Goal: Transaction & Acquisition: Purchase product/service

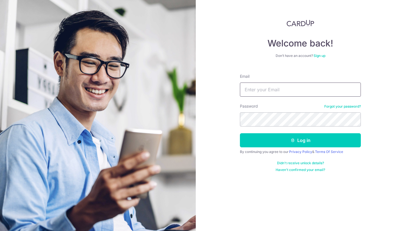
click at [290, 93] on input "Email" at bounding box center [300, 89] width 121 height 14
click at [286, 88] on input "Email" at bounding box center [300, 89] width 121 height 14
click at [278, 88] on input "Email" at bounding box center [300, 89] width 121 height 14
click at [253, 88] on input "Email" at bounding box center [300, 89] width 121 height 14
type input "[EMAIL_ADDRESS][DOMAIN_NAME]"
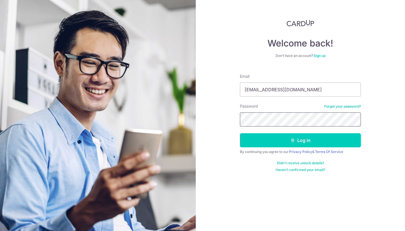
click at [301, 140] on button "Log in" at bounding box center [300, 140] width 121 height 14
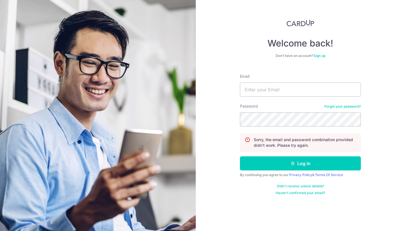
click at [388, 139] on div "Welcome back! Don’t have an account? Sign up Email Password Forgot your passwor…" at bounding box center [300, 115] width 209 height 231
click at [336, 106] on link "Forgot your password?" at bounding box center [342, 106] width 37 height 5
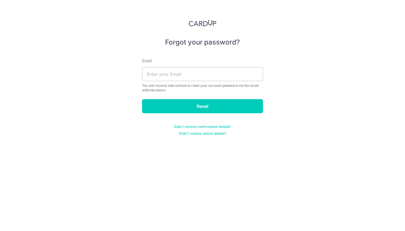
click at [206, 82] on div "Email You will receive instructions to reset your account password via the emai…" at bounding box center [202, 75] width 121 height 34
drag, startPoint x: 206, startPoint y: 76, endPoint x: 208, endPoint y: 73, distance: 2.9
click at [206, 76] on input "text" at bounding box center [202, 74] width 121 height 14
type input "amandalohjh@gmail.com"
click at [203, 106] on input "Reset" at bounding box center [202, 106] width 121 height 14
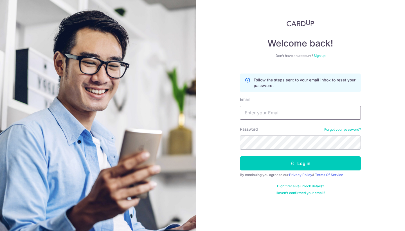
click at [259, 115] on input "Email" at bounding box center [300, 113] width 121 height 14
type input "[EMAIL_ADDRESS][DOMAIN_NAME]"
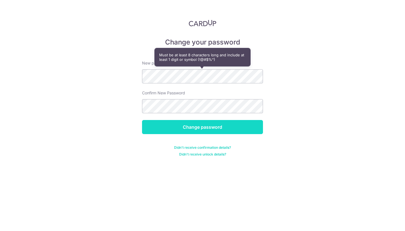
click at [212, 126] on input "Change password" at bounding box center [202, 127] width 121 height 14
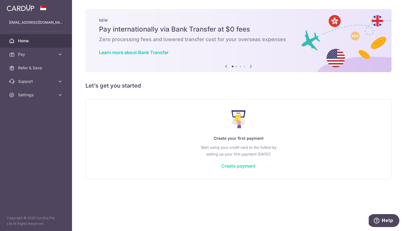
click at [236, 166] on link "Create payment" at bounding box center [238, 166] width 34 height 6
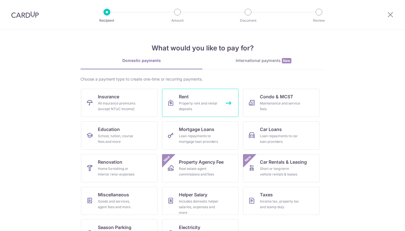
click at [196, 106] on div "Property rent and rental deposits" at bounding box center [199, 105] width 41 height 11
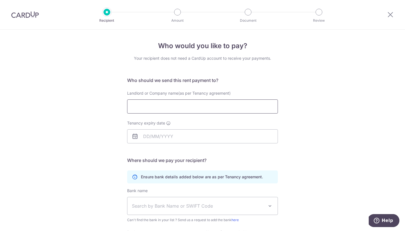
click at [208, 110] on input "Landlord or Company name(as per Tenancy agreement)" at bounding box center [202, 106] width 151 height 14
click at [166, 107] on input "Landlord or Company name(as per Tenancy agreement)" at bounding box center [202, 106] width 151 height 14
click at [160, 107] on input "Landlord or Company name(as per Tenancy agreement)" at bounding box center [202, 106] width 151 height 14
click at [200, 104] on input "Landlord or Company name(as per Tenancy agreement)" at bounding box center [202, 106] width 151 height 14
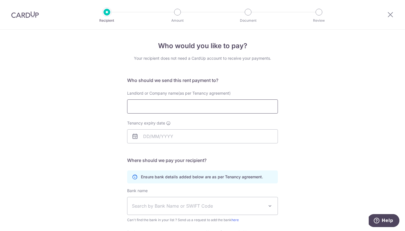
click at [186, 104] on input "Landlord or Company name(as per Tenancy agreement)" at bounding box center [202, 106] width 151 height 14
click at [141, 106] on input "Habit Central" at bounding box center [202, 106] width 151 height 14
click at [180, 106] on input "Habyt Central" at bounding box center [202, 106] width 151 height 14
type input "Habyt Central Pte Ltd"
click at [187, 137] on input "Tenancy expiry date" at bounding box center [202, 136] width 151 height 14
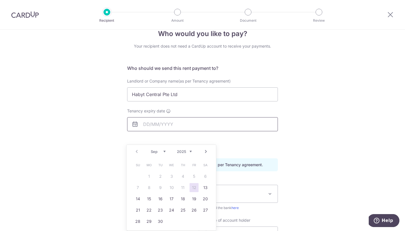
scroll to position [13, 0]
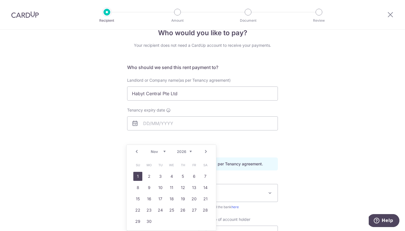
click at [138, 175] on link "1" at bounding box center [137, 176] width 9 height 9
type input "01/11/2026"
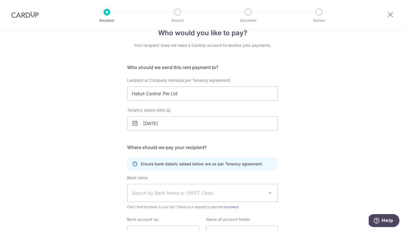
click at [316, 138] on div "Who would you like to pay? Your recipient does not need a CardUp account to rec…" at bounding box center [202, 151] width 405 height 268
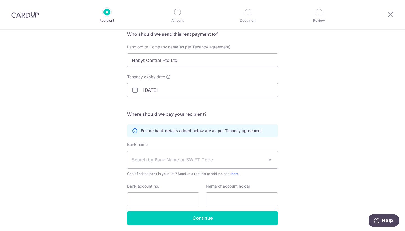
scroll to position [60, 0]
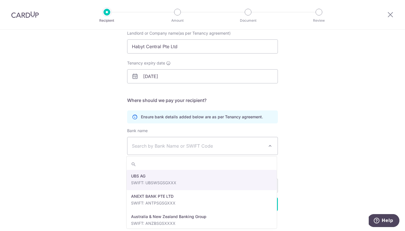
click at [167, 144] on span "Search by Bank Name or SWIFT Code" at bounding box center [198, 145] width 132 height 7
click at [75, 155] on div "Who would you like to pay? Your recipient does not need a CardUp account to rec…" at bounding box center [202, 104] width 405 height 268
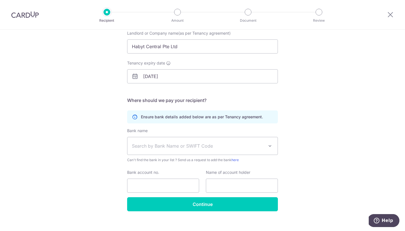
click at [186, 145] on span "Search by Bank Name or SWIFT Code" at bounding box center [198, 145] width 132 height 7
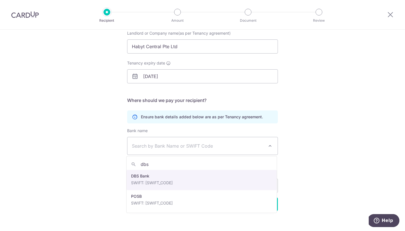
type input "dbs"
select select "6"
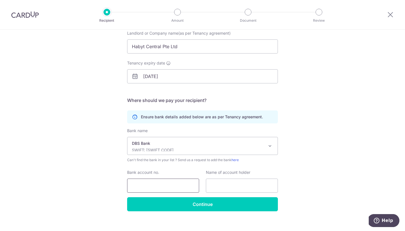
click at [167, 186] on input "Bank account no." at bounding box center [163, 185] width 72 height 14
type input "0489043482"
click at [236, 190] on input "text" at bounding box center [242, 185] width 72 height 14
click at [243, 185] on input "text" at bounding box center [242, 185] width 72 height 14
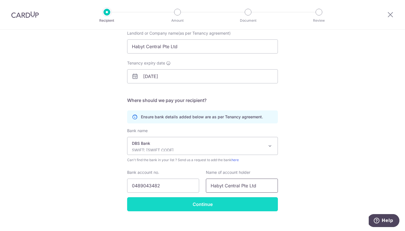
type input "Habyt Central Pte Ltd"
click at [229, 207] on input "Continue" at bounding box center [202, 204] width 151 height 14
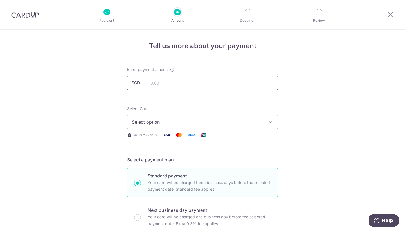
click at [205, 79] on input "text" at bounding box center [202, 83] width 151 height 14
type input "3,362.39"
click at [191, 121] on span "Select option" at bounding box center [197, 121] width 131 height 7
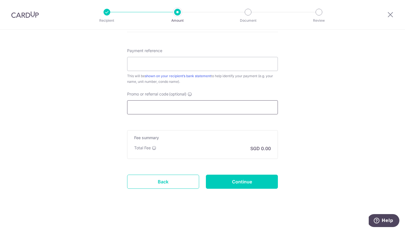
scroll to position [308, 0]
click at [231, 108] on input "Promo or referral code (optional)" at bounding box center [202, 107] width 151 height 14
click at [226, 72] on div "Payment reference This will be shown on your recipient’s bank statement to help…" at bounding box center [202, 66] width 151 height 37
click at [226, 61] on input "Payment reference" at bounding box center [202, 64] width 151 height 14
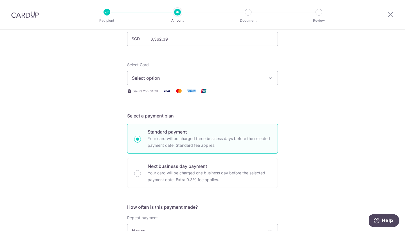
scroll to position [33, 0]
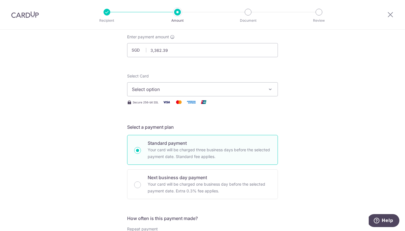
click at [209, 91] on span "Select option" at bounding box center [197, 89] width 131 height 7
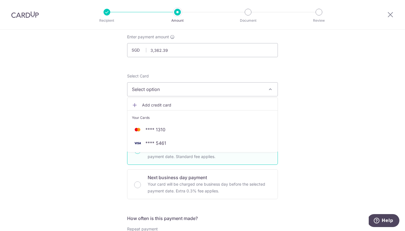
click at [171, 104] on span "Add credit card" at bounding box center [207, 105] width 131 height 6
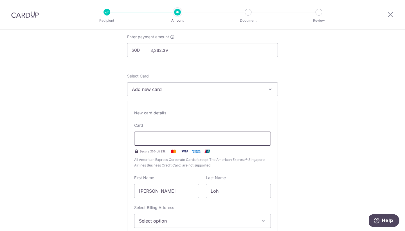
click at [172, 135] on div at bounding box center [202, 138] width 137 height 14
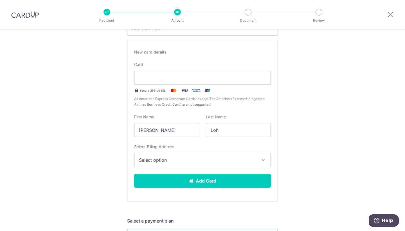
scroll to position [94, 0]
click at [183, 126] on input "[PERSON_NAME]" at bounding box center [166, 130] width 65 height 14
click at [149, 132] on input "[PERSON_NAME]" at bounding box center [166, 130] width 65 height 14
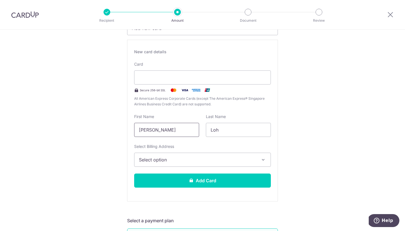
click at [149, 132] on input "[PERSON_NAME]" at bounding box center [166, 130] width 65 height 14
click at [138, 130] on input "[PERSON_NAME]" at bounding box center [166, 130] width 65 height 14
click at [161, 130] on input "[PERSON_NAME]" at bounding box center [166, 130] width 65 height 14
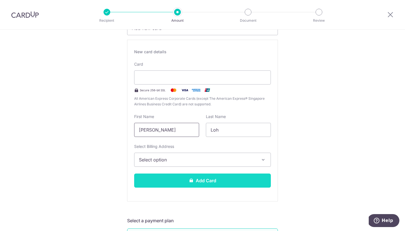
type input "Jia Hui Amanda"
click at [181, 181] on button "Add Card" at bounding box center [202, 180] width 137 height 14
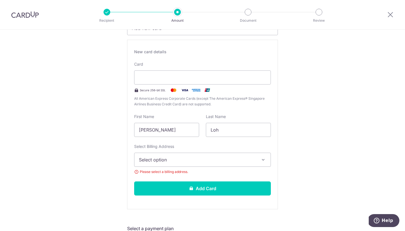
click at [182, 163] on button "Select option" at bounding box center [202, 160] width 137 height 14
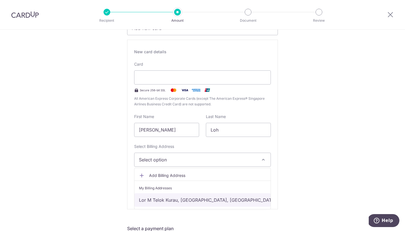
click at [189, 198] on link "Lor M Telok Kurau, [GEOGRAPHIC_DATA], [GEOGRAPHIC_DATA], [GEOGRAPHIC_DATA]-4253…" at bounding box center [203, 200] width 136 height 14
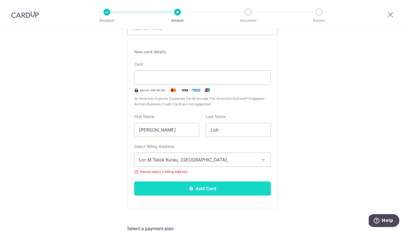
click at [212, 188] on button "Add Card" at bounding box center [202, 188] width 137 height 14
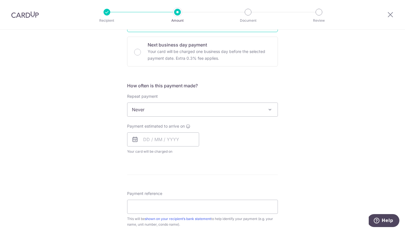
scroll to position [165, 0]
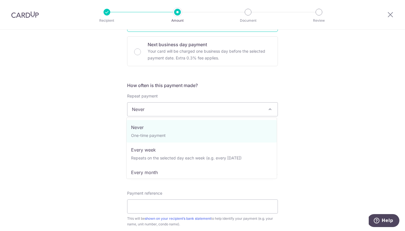
click at [247, 108] on span "Never" at bounding box center [202, 109] width 150 height 14
click at [307, 130] on div "Tell us more about your payment Enter payment amount SGD 3,362.39 3362.39 Card …" at bounding box center [202, 118] width 405 height 509
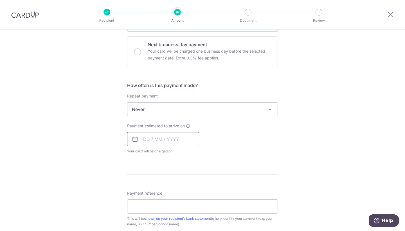
scroll to position [193, 0]
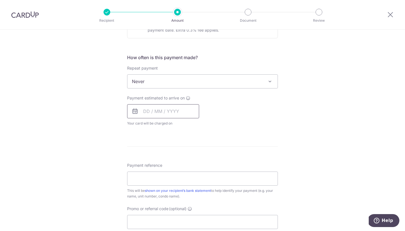
click at [141, 111] on input "text" at bounding box center [163, 111] width 72 height 14
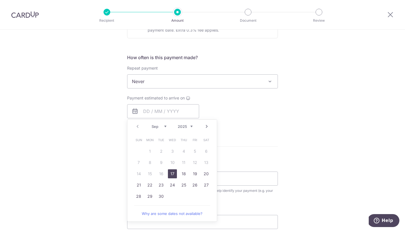
click at [173, 172] on link "17" at bounding box center [172, 173] width 9 height 9
type input "[DATE]"
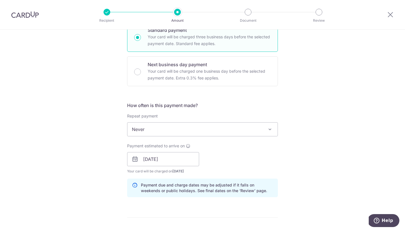
scroll to position [122, 0]
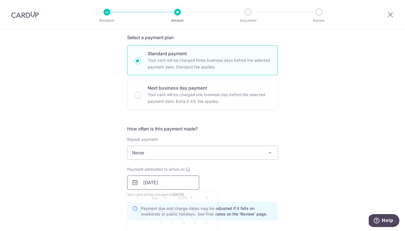
click at [176, 182] on input "[DATE]" at bounding box center [163, 182] width 72 height 14
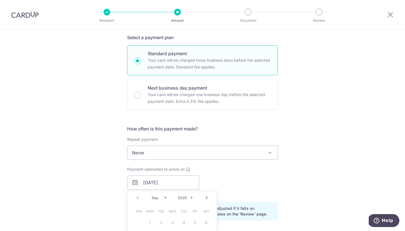
click at [282, 183] on div "Tell us more about your payment Enter payment amount SGD 3,362.39 3362.39 Card …" at bounding box center [202, 173] width 405 height 532
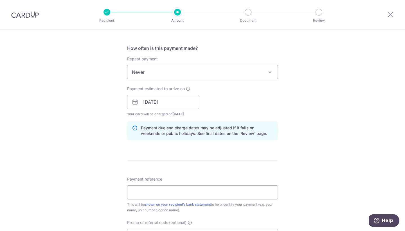
scroll to position [204, 0]
click at [179, 100] on input "[DATE]" at bounding box center [163, 101] width 72 height 14
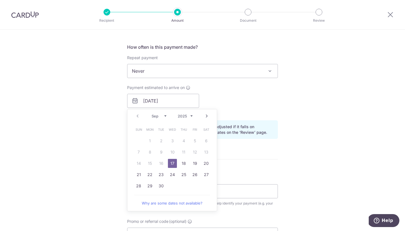
click at [236, 110] on div "Payment estimated to arrive on 17/09/2025 Prev Next Sep Oct Nov Dec 2025 2026 2…" at bounding box center [203, 100] width 158 height 31
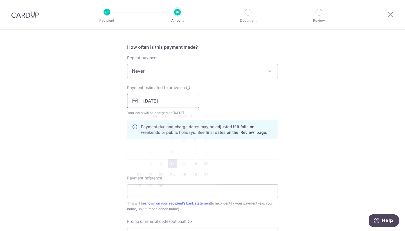
click at [174, 99] on input "[DATE]" at bounding box center [163, 101] width 72 height 14
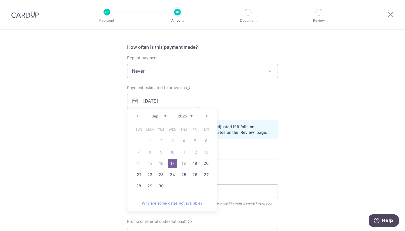
click at [258, 104] on div "Payment estimated to arrive on 17/09/2025 Prev Next Sep Oct Nov Dec 2025 2026 2…" at bounding box center [203, 100] width 158 height 31
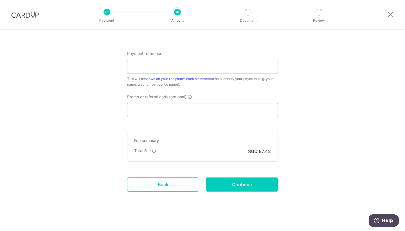
scroll to position [328, 0]
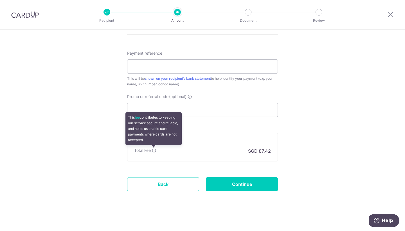
click at [152, 150] on icon at bounding box center [154, 150] width 5 height 5
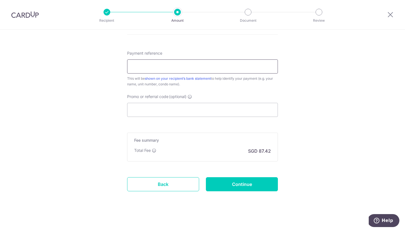
click at [157, 62] on input "Payment reference" at bounding box center [202, 66] width 151 height 14
click at [147, 108] on input "Promo or referral code (optional)" at bounding box center [202, 110] width 151 height 14
click at [185, 108] on input "Promo or referral code (optional)" at bounding box center [202, 110] width 151 height 14
paste input "GFREE"
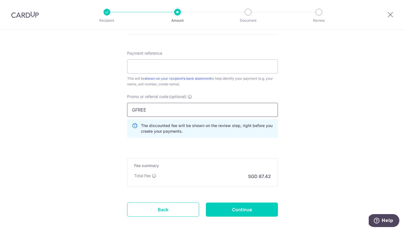
type input "GFREE"
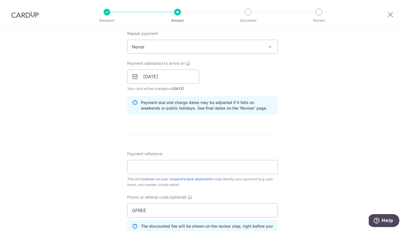
scroll to position [229, 0]
click at [229, 163] on input "Payment reference" at bounding box center [202, 166] width 151 height 14
type input "[PERSON_NAME]"
click at [296, 161] on div "Tell us more about your payment Enter payment amount SGD 3,362.39 3362.39 Card …" at bounding box center [202, 79] width 405 height 557
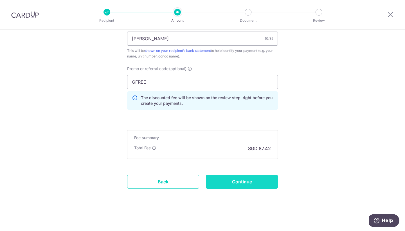
scroll to position [356, 0]
click at [261, 177] on input "Continue" at bounding box center [242, 181] width 72 height 14
type input "Create Schedule"
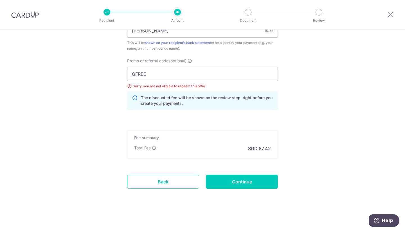
scroll to position [364, 0]
